Goal: Information Seeking & Learning: Learn about a topic

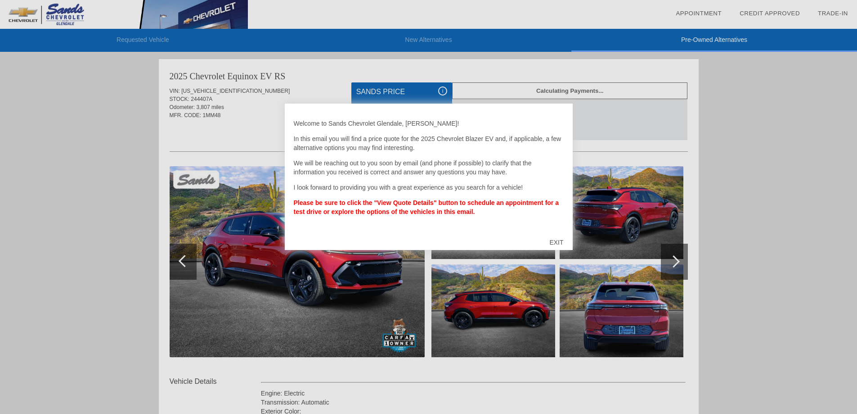
click at [555, 242] on div "EXIT" at bounding box center [557, 242] width 32 height 27
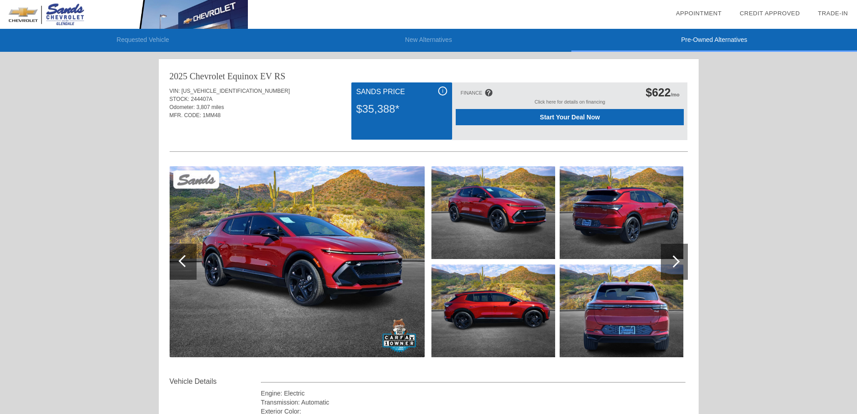
click at [676, 262] on div at bounding box center [674, 261] width 12 height 12
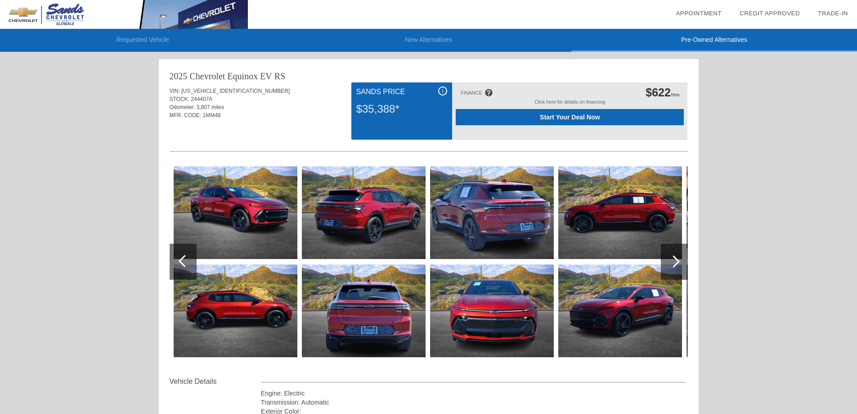
click at [676, 262] on div at bounding box center [674, 261] width 12 height 12
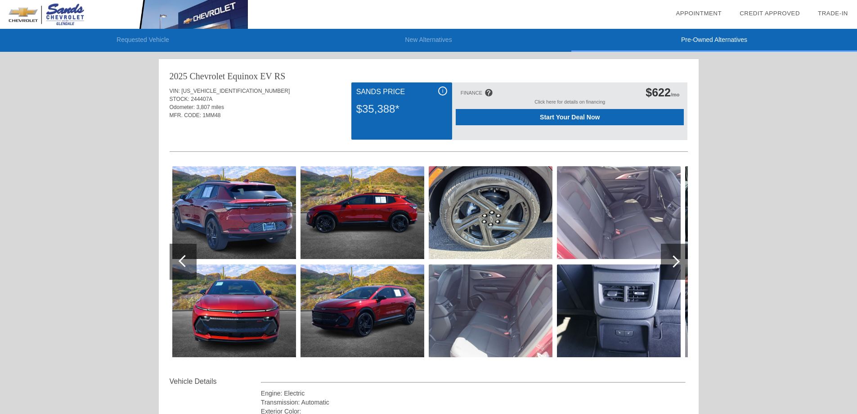
click at [676, 262] on div at bounding box center [674, 261] width 12 height 12
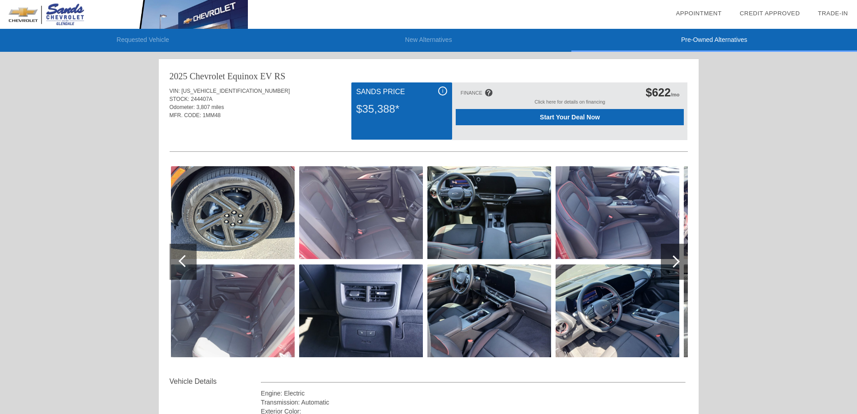
click at [676, 262] on div at bounding box center [674, 261] width 12 height 12
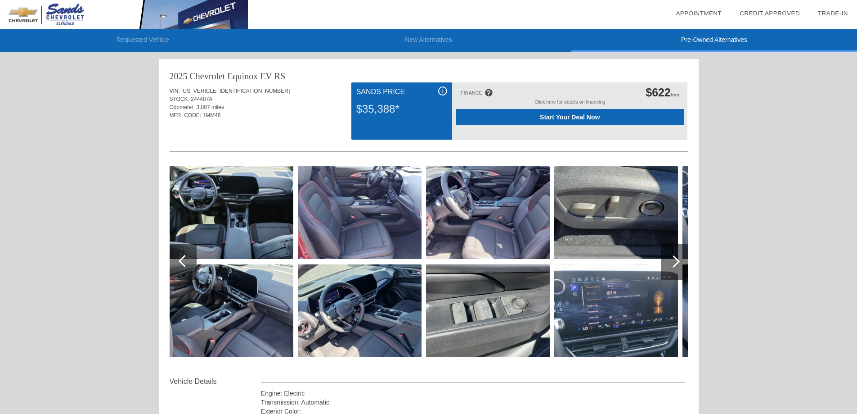
click at [676, 262] on div at bounding box center [674, 261] width 12 height 12
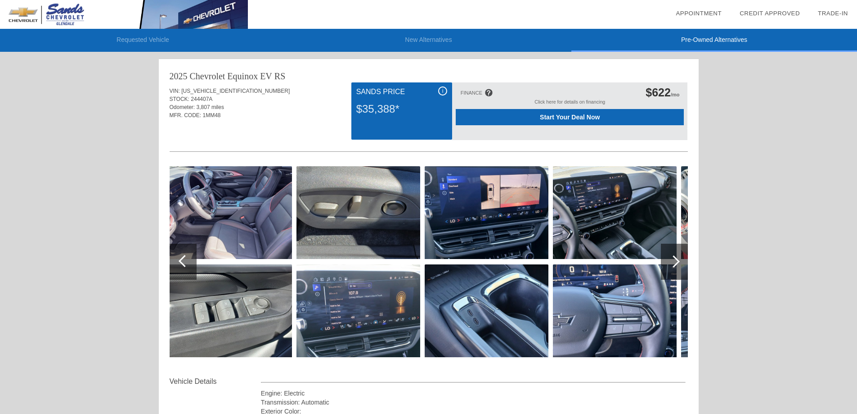
click at [676, 262] on div at bounding box center [674, 261] width 12 height 12
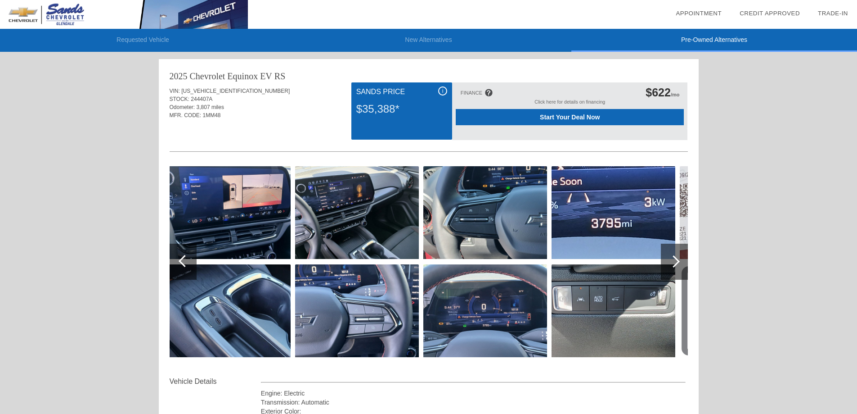
click at [681, 255] on div at bounding box center [674, 262] width 27 height 36
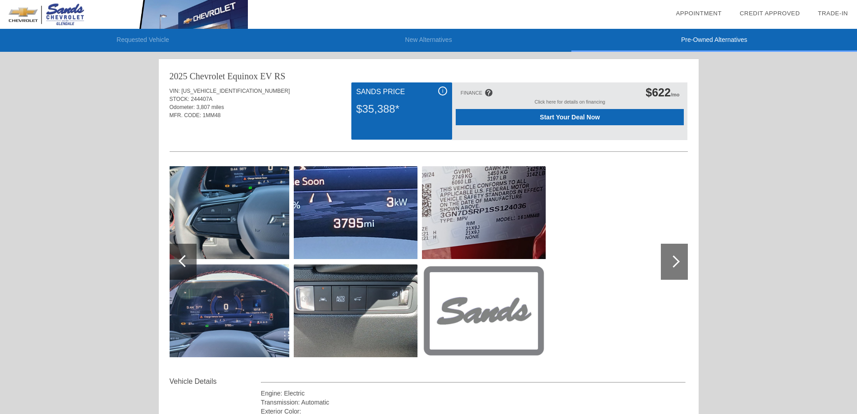
click at [182, 255] on div at bounding box center [183, 262] width 27 height 36
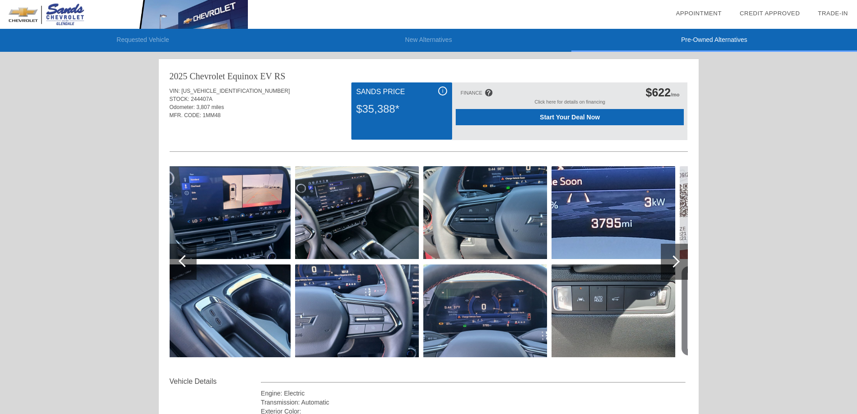
click at [244, 213] on img at bounding box center [229, 212] width 124 height 93
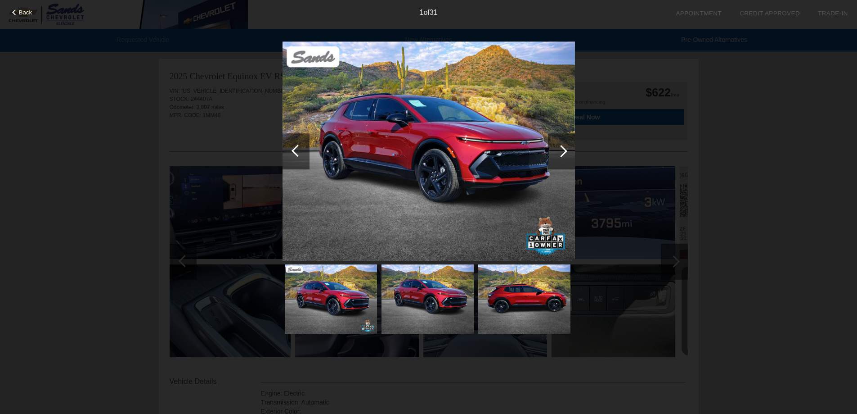
click at [564, 151] on div at bounding box center [561, 151] width 12 height 12
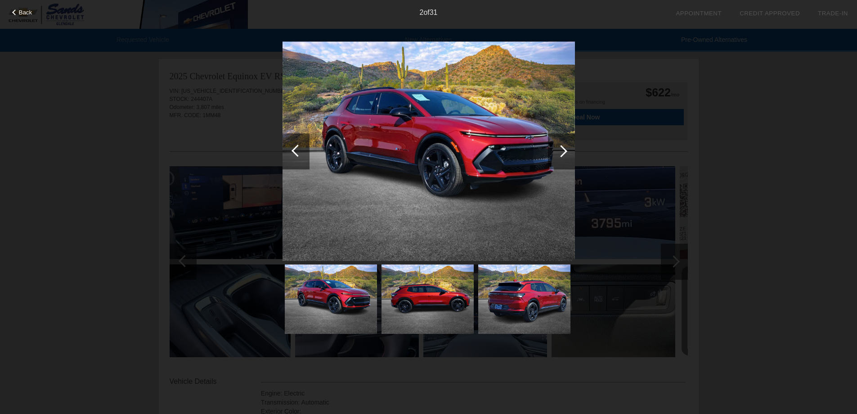
click at [564, 153] on div at bounding box center [561, 151] width 12 height 12
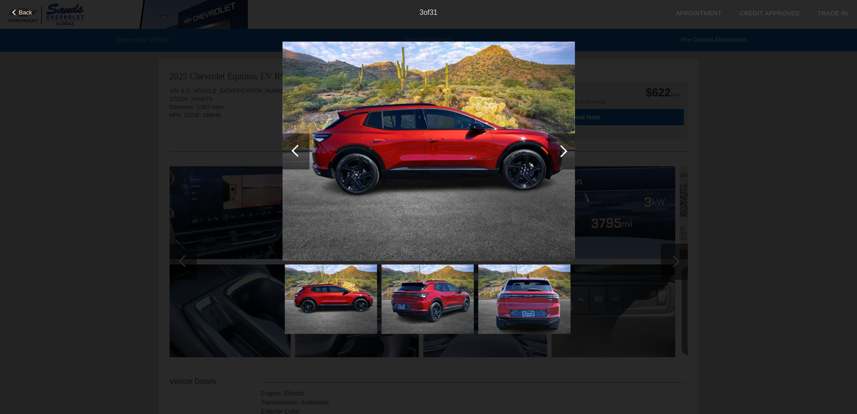
click at [566, 155] on div at bounding box center [561, 151] width 27 height 36
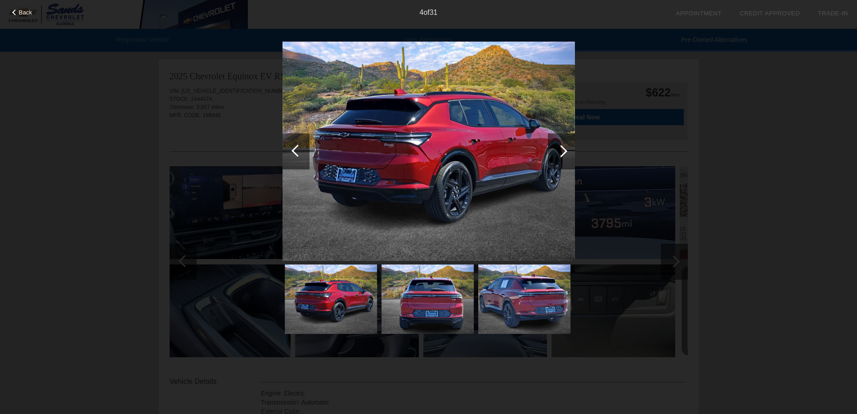
click at [566, 156] on div at bounding box center [561, 151] width 27 height 36
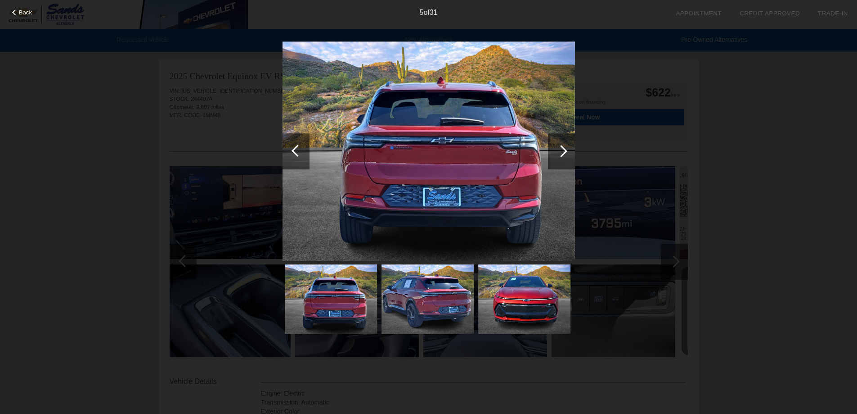
click at [567, 156] on div at bounding box center [561, 151] width 27 height 36
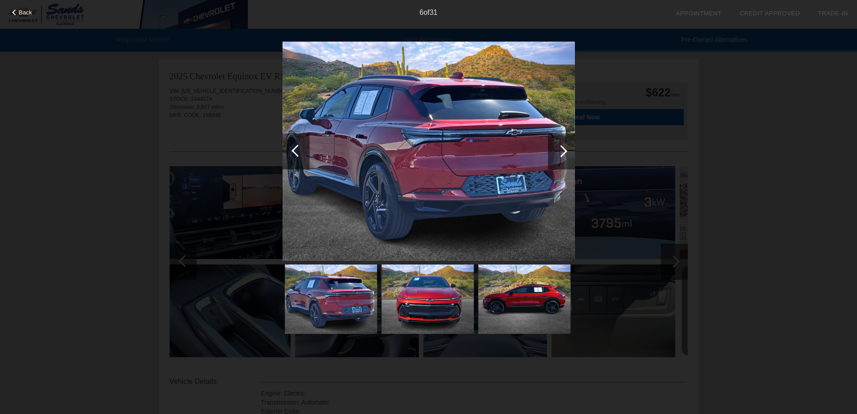
click at [567, 156] on div at bounding box center [561, 151] width 27 height 36
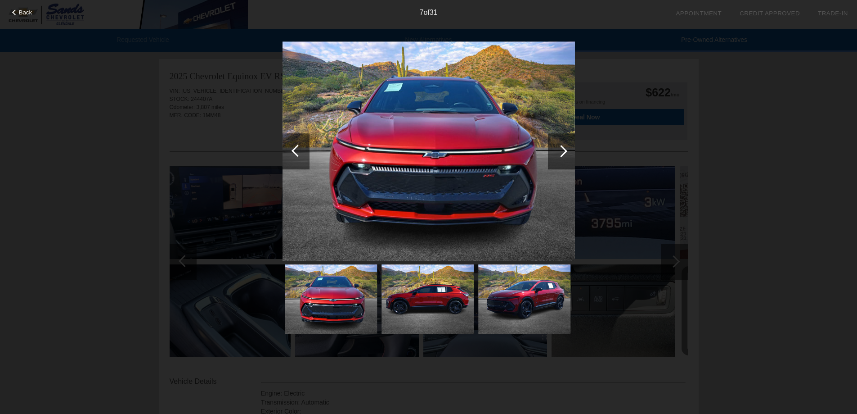
click at [567, 156] on div at bounding box center [561, 151] width 27 height 36
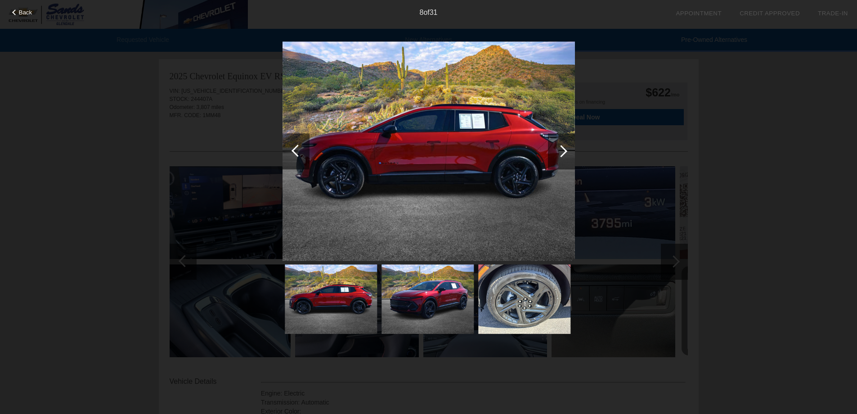
click at [567, 156] on div at bounding box center [561, 151] width 27 height 36
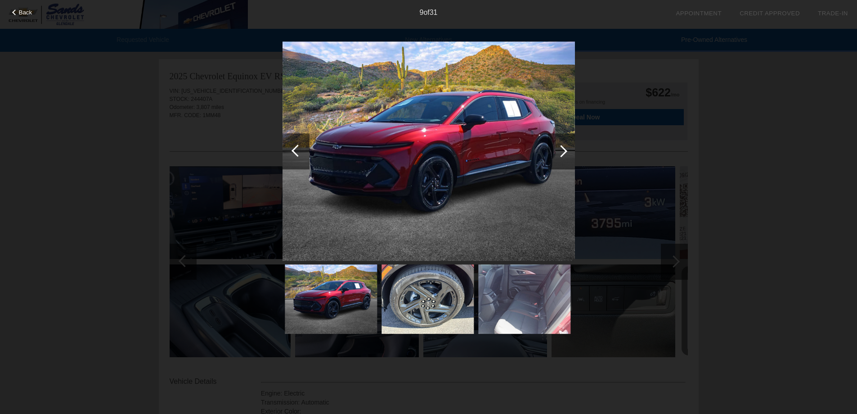
click at [567, 156] on div at bounding box center [561, 151] width 27 height 36
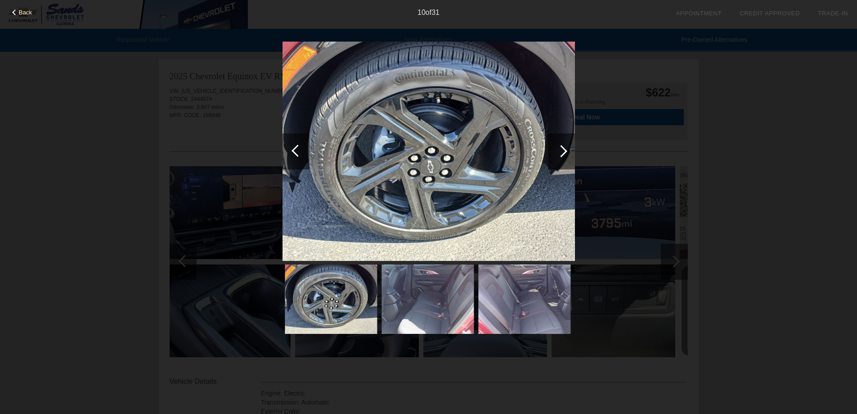
click at [567, 156] on div at bounding box center [561, 151] width 27 height 36
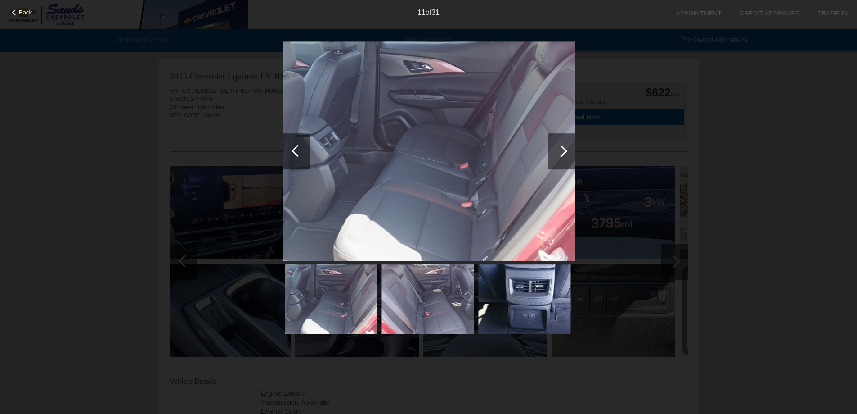
click at [567, 156] on div at bounding box center [561, 151] width 27 height 36
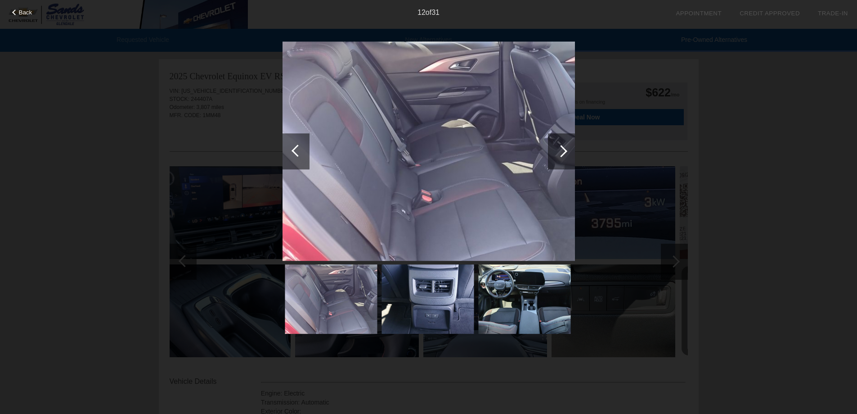
click at [567, 156] on div at bounding box center [561, 151] width 27 height 36
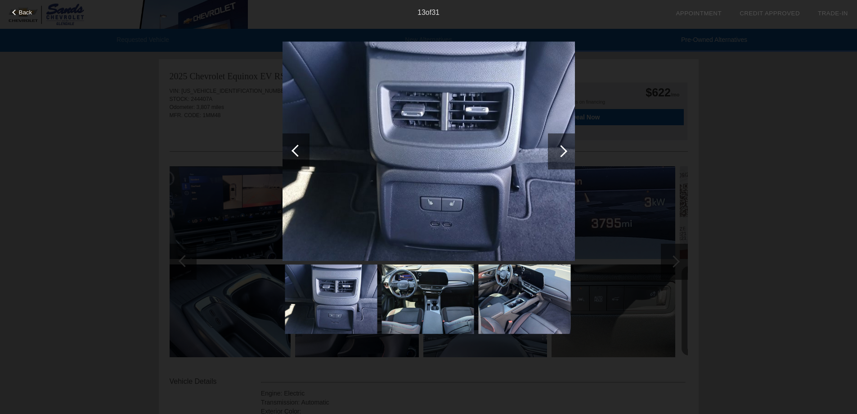
click at [567, 156] on div at bounding box center [561, 151] width 27 height 36
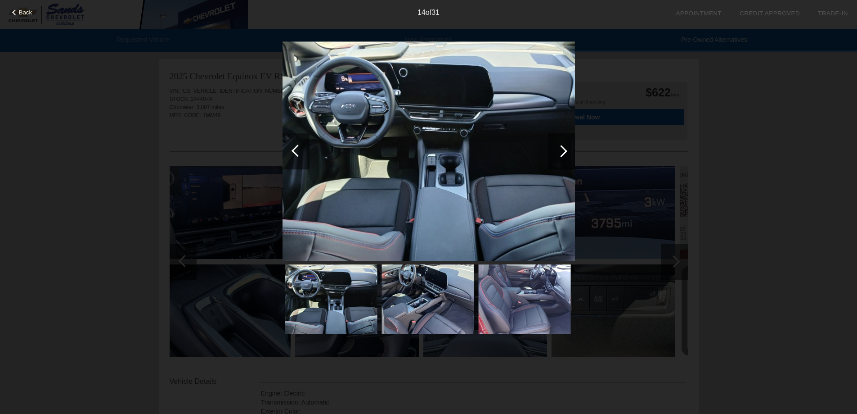
click at [567, 156] on div at bounding box center [561, 151] width 27 height 36
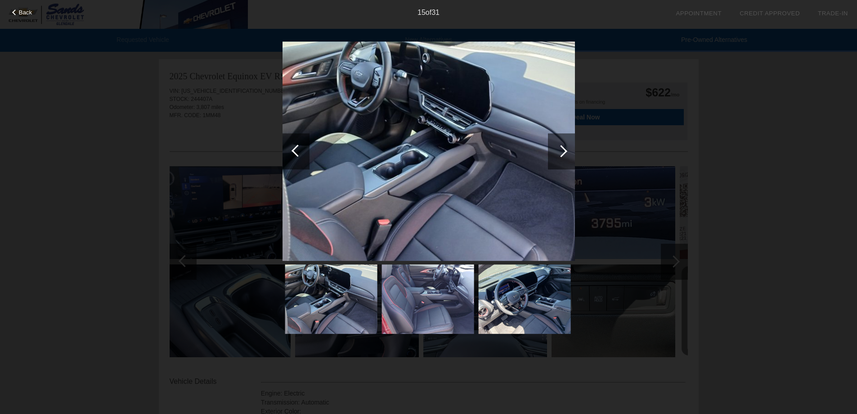
click at [567, 156] on div at bounding box center [561, 151] width 27 height 36
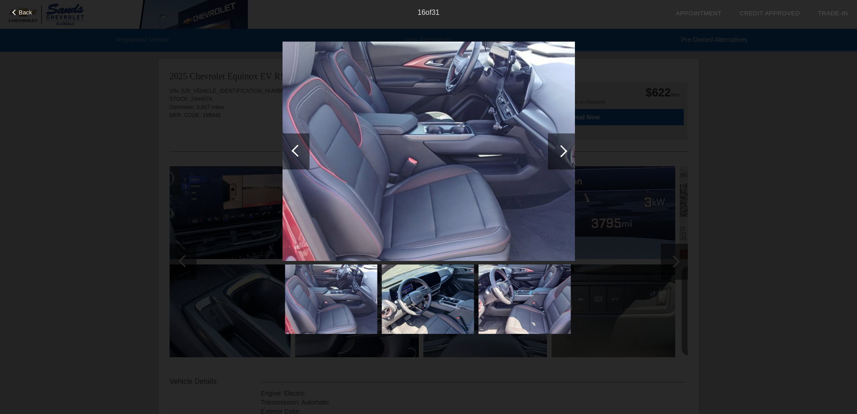
click at [567, 156] on div at bounding box center [561, 151] width 27 height 36
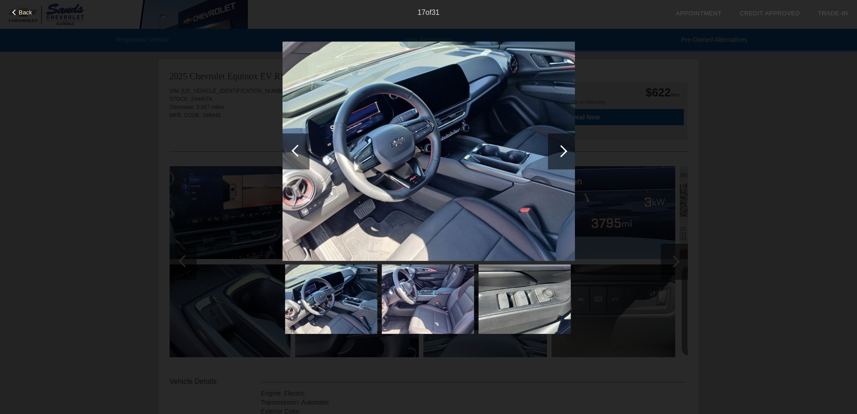
click at [567, 156] on div at bounding box center [561, 151] width 27 height 36
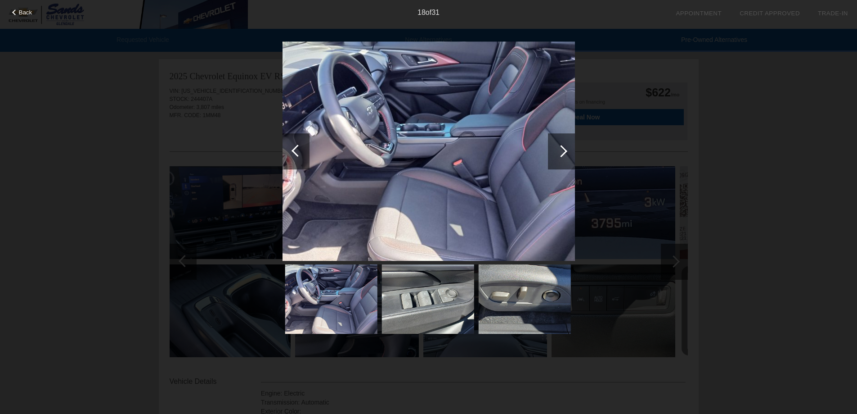
click at [567, 156] on div at bounding box center [561, 151] width 27 height 36
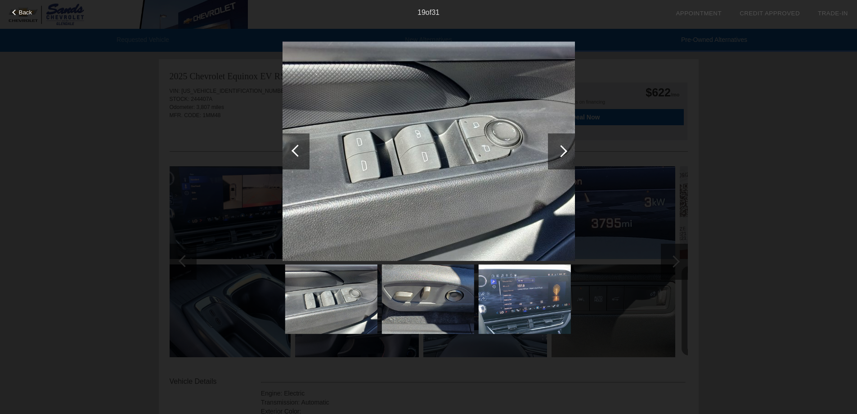
click at [567, 156] on div at bounding box center [561, 151] width 27 height 36
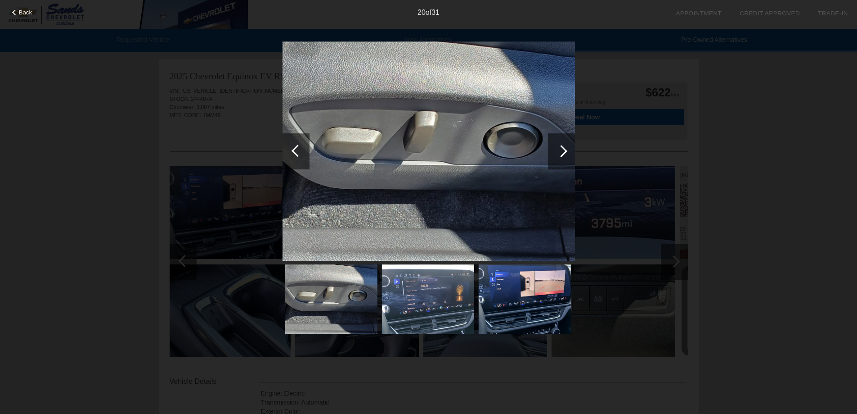
click at [567, 156] on div at bounding box center [561, 151] width 27 height 36
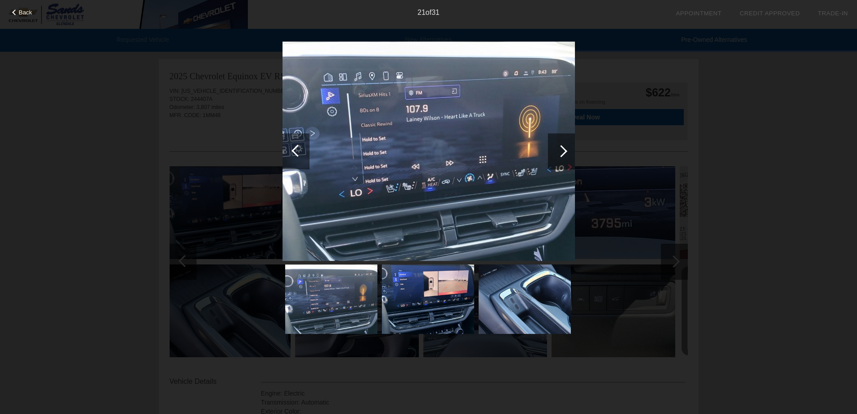
click at [567, 156] on div at bounding box center [561, 151] width 27 height 36
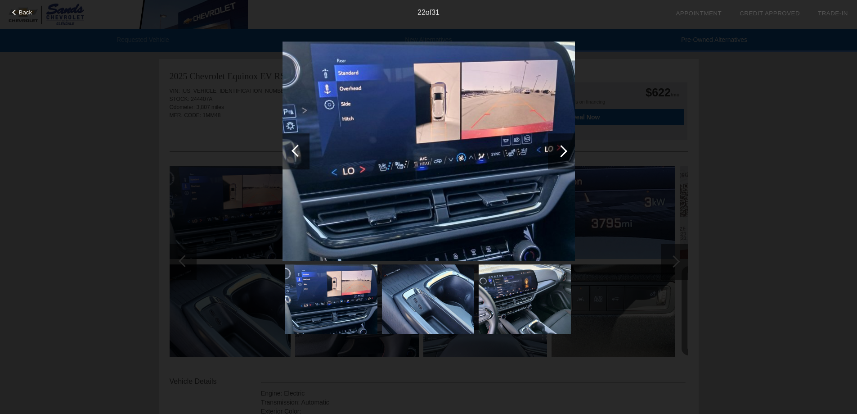
click at [567, 156] on div at bounding box center [561, 151] width 27 height 36
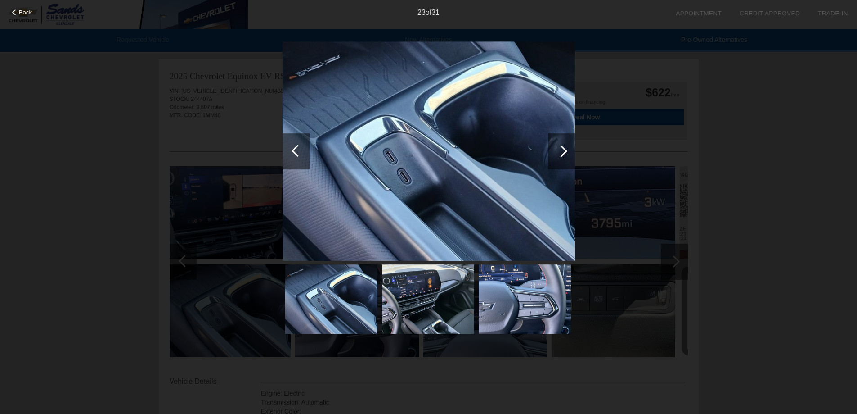
click at [567, 156] on div at bounding box center [561, 151] width 27 height 36
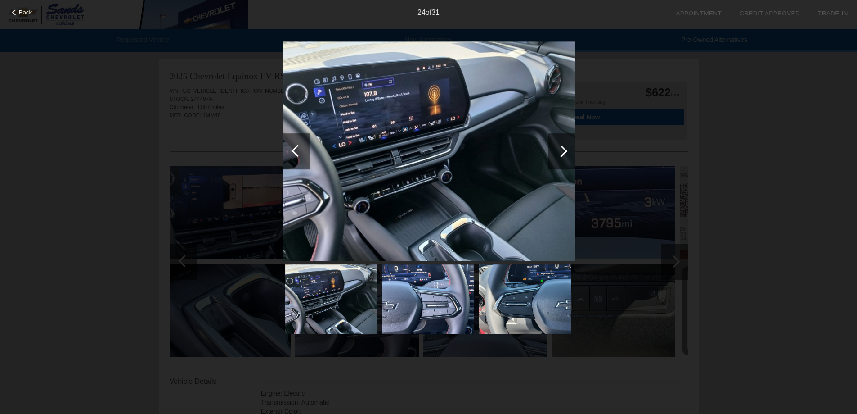
click at [567, 156] on div at bounding box center [561, 151] width 27 height 36
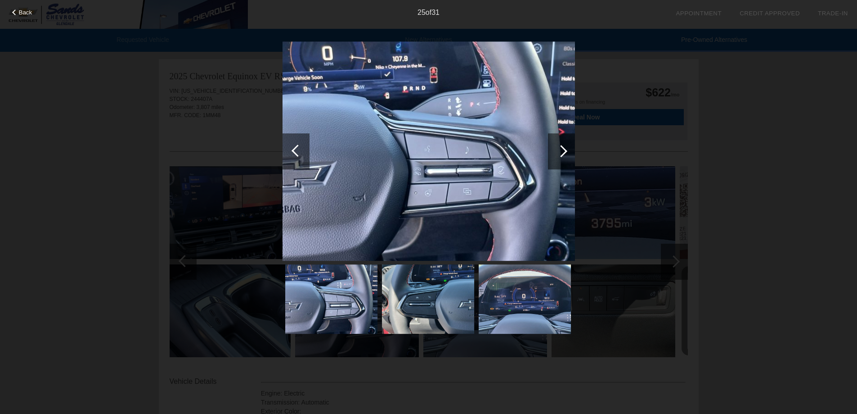
click at [567, 156] on div at bounding box center [561, 151] width 27 height 36
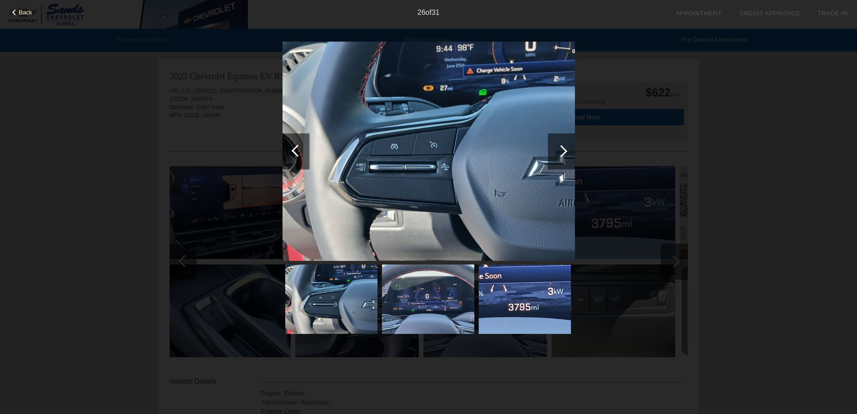
click at [567, 156] on div at bounding box center [561, 151] width 27 height 36
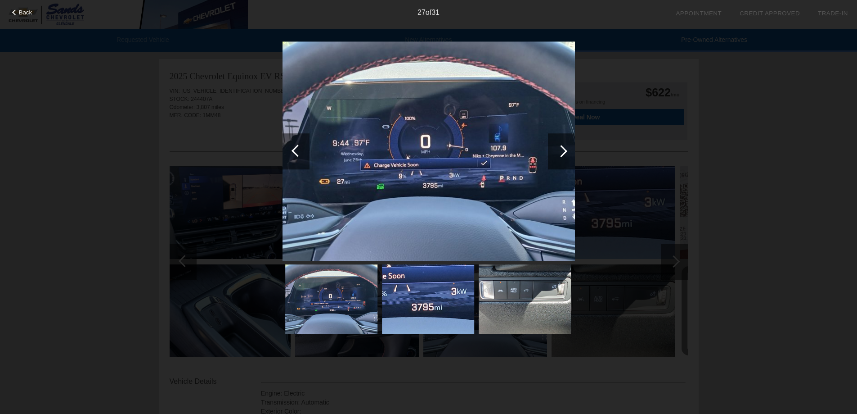
click at [567, 156] on div at bounding box center [561, 151] width 27 height 36
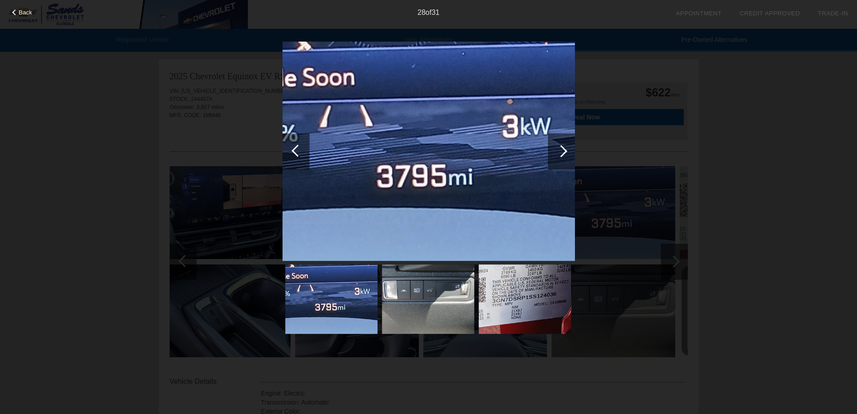
click at [567, 156] on div at bounding box center [561, 151] width 27 height 36
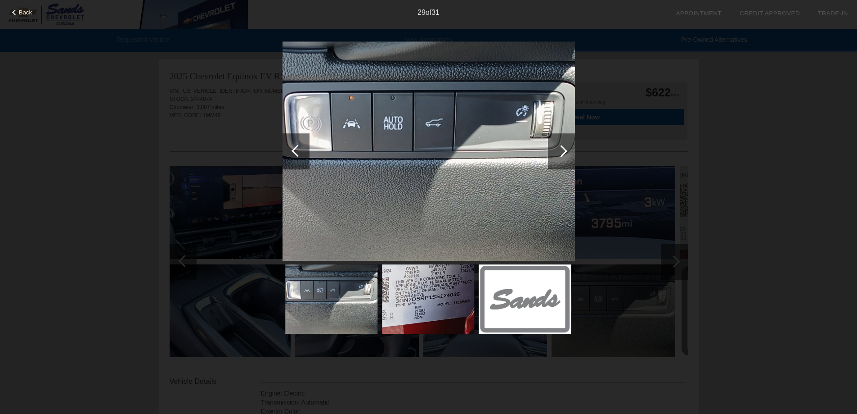
click at [567, 156] on div at bounding box center [561, 151] width 27 height 36
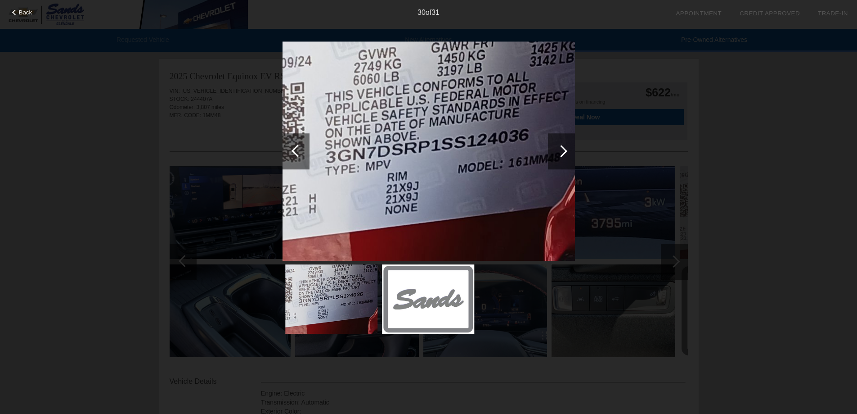
click at [567, 156] on div at bounding box center [561, 151] width 27 height 36
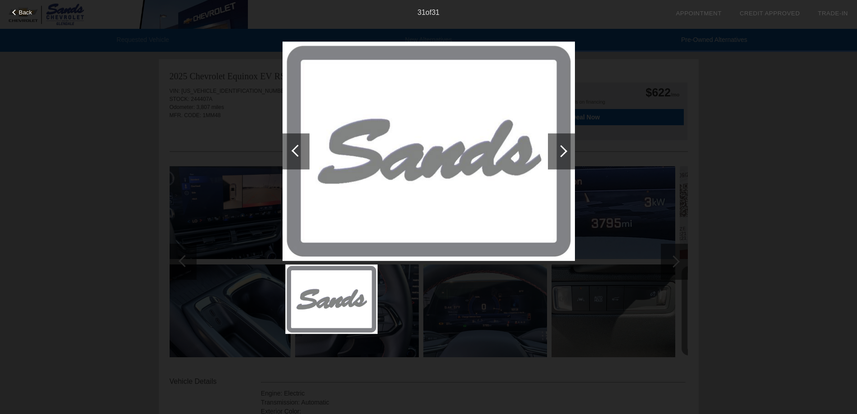
click at [567, 156] on div at bounding box center [561, 151] width 27 height 36
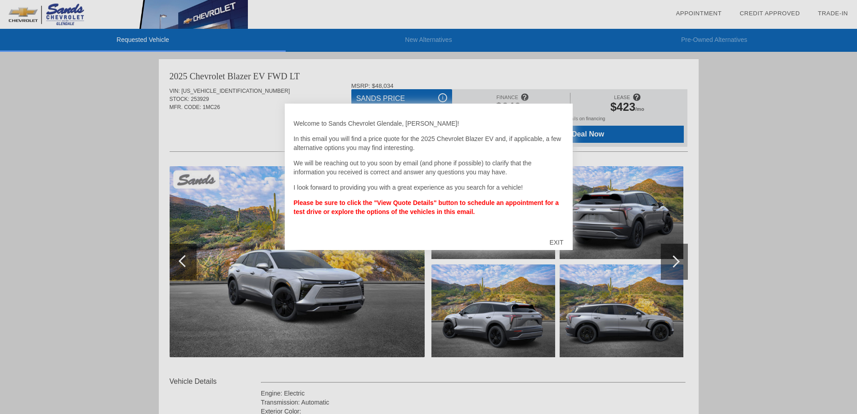
click at [555, 244] on div "EXIT" at bounding box center [557, 242] width 32 height 27
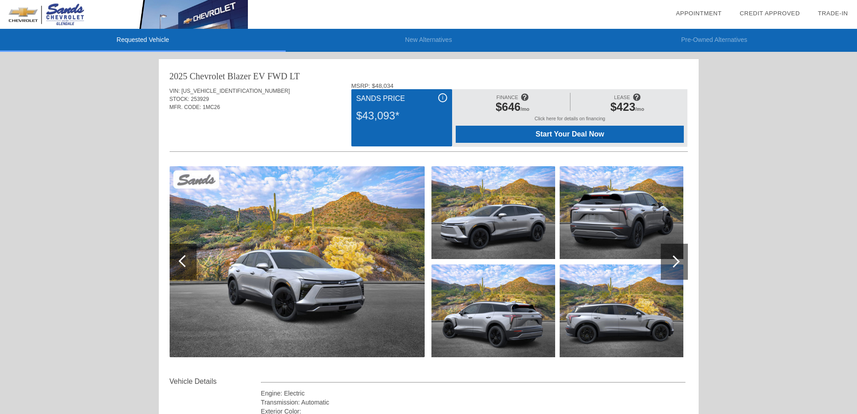
click at [676, 262] on div at bounding box center [674, 261] width 12 height 12
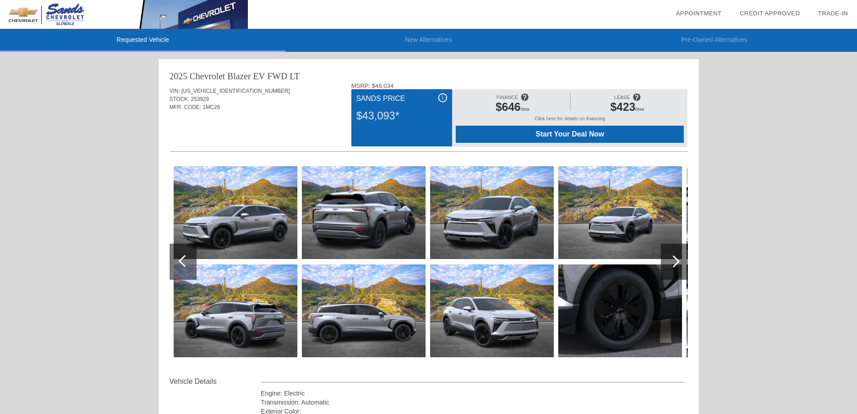
click at [676, 262] on div at bounding box center [674, 261] width 12 height 12
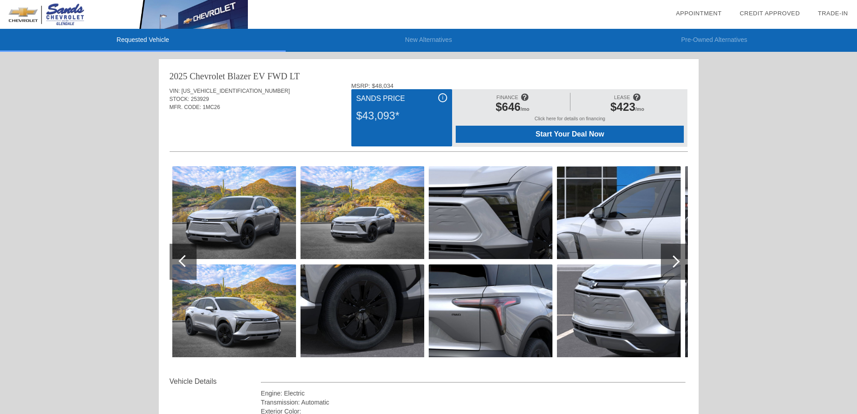
click at [676, 263] on div at bounding box center [674, 261] width 12 height 12
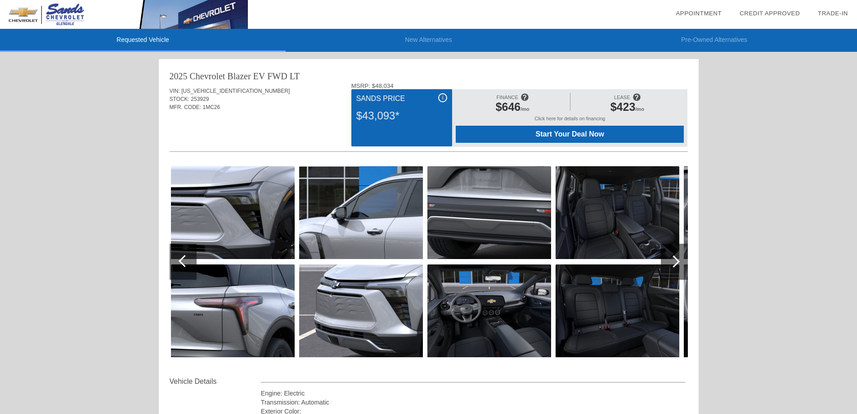
click at [676, 263] on div at bounding box center [674, 261] width 12 height 12
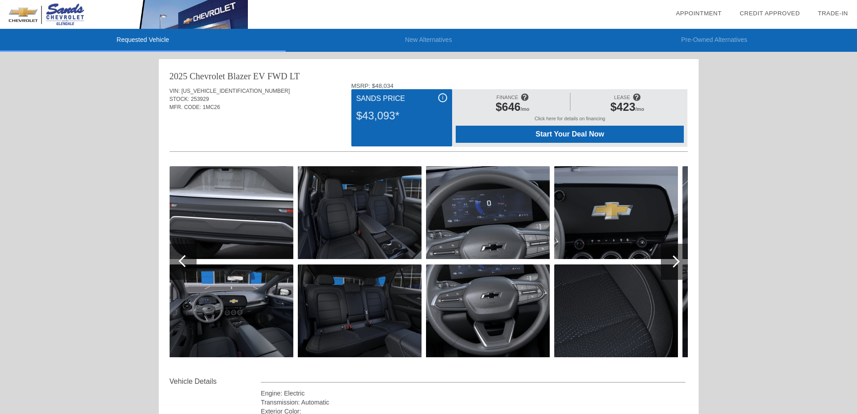
click at [677, 263] on div at bounding box center [674, 261] width 12 height 12
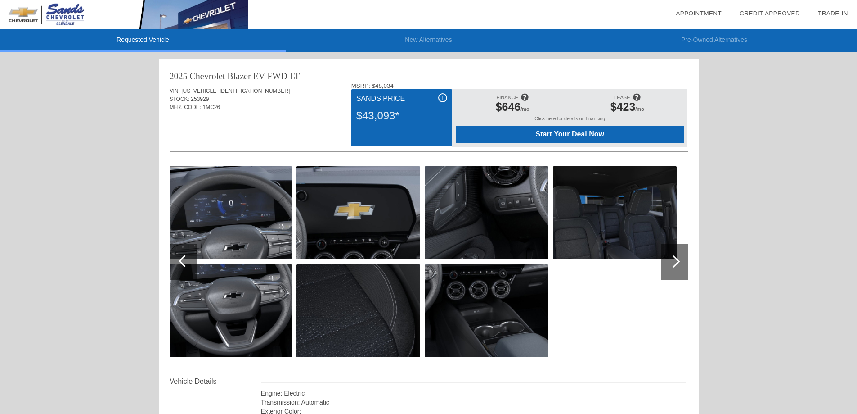
click at [677, 263] on div at bounding box center [674, 261] width 12 height 12
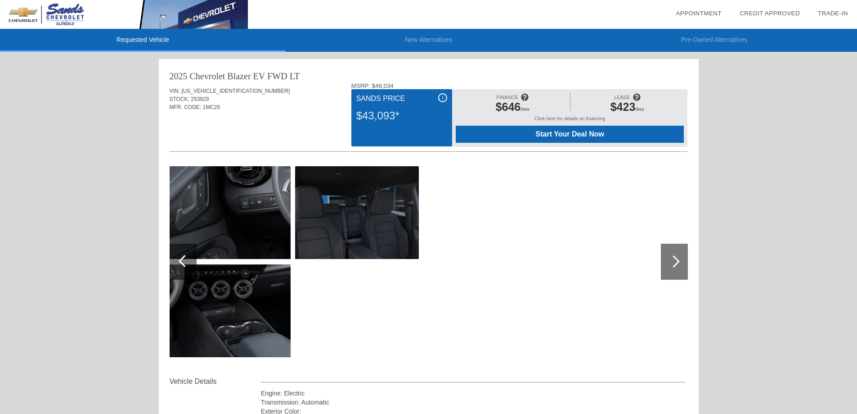
click at [677, 263] on div at bounding box center [674, 261] width 12 height 12
click at [636, 101] on span "$423" at bounding box center [623, 106] width 25 height 13
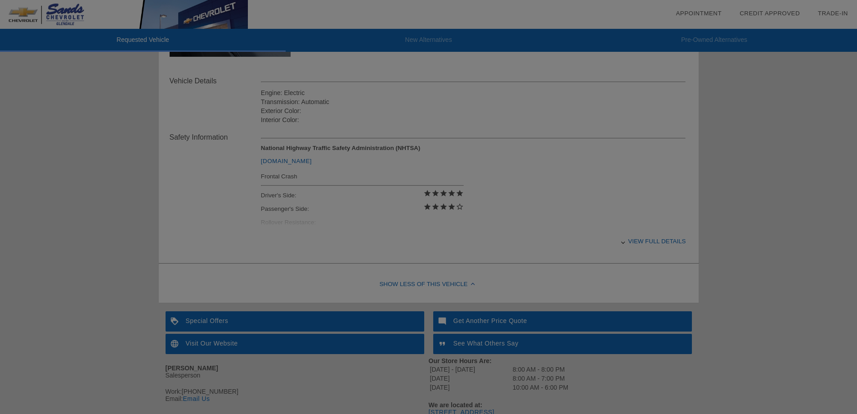
scroll to position [336, 0]
